Goal: Task Accomplishment & Management: Manage account settings

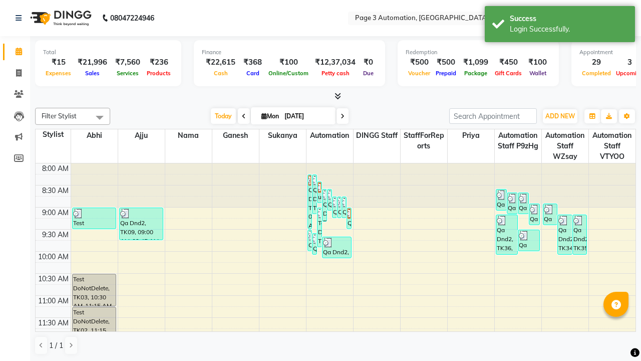
click at [625, 18] on icon at bounding box center [624, 18] width 7 height 7
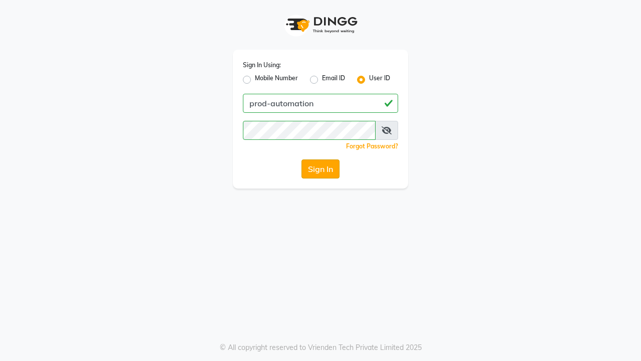
click at [321, 169] on button "Sign In" at bounding box center [321, 168] width 38 height 19
